Goal: Information Seeking & Learning: Learn about a topic

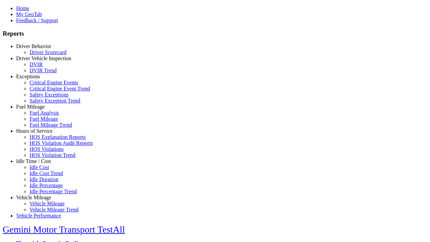
click at [39, 164] on link "Idle Time / Cost" at bounding box center [33, 161] width 35 height 6
click at [44, 178] on link "Idle Duration" at bounding box center [44, 179] width 29 height 6
select select
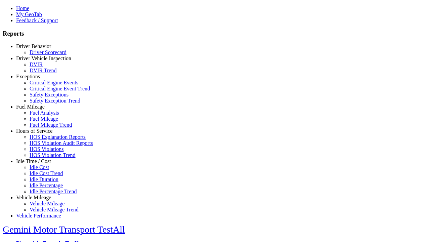
select select
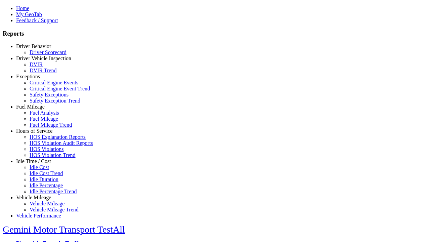
select select
